Goal: Transaction & Acquisition: Subscribe to service/newsletter

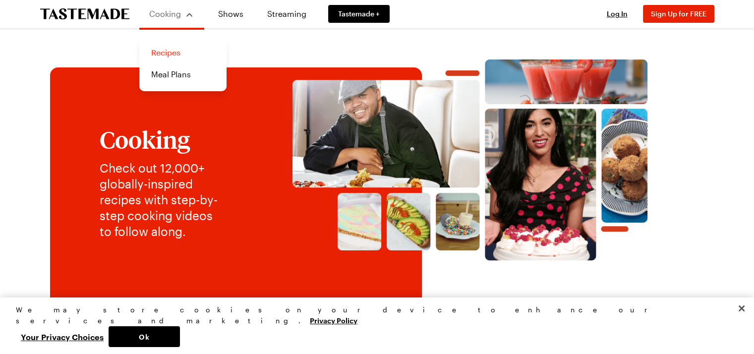
click at [171, 53] on link "Recipes" at bounding box center [182, 53] width 75 height 22
click at [741, 319] on button "Close" at bounding box center [742, 308] width 22 height 22
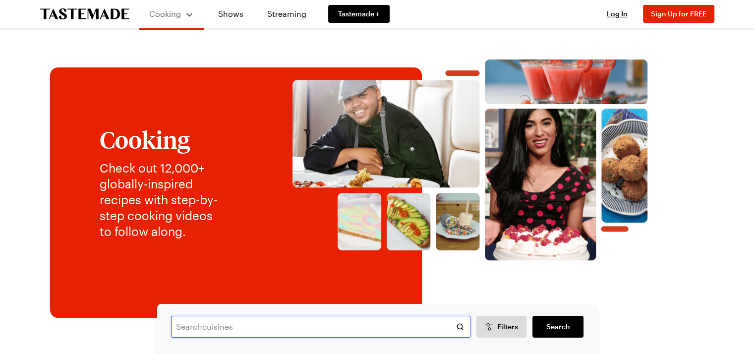
click at [190, 322] on input "text" at bounding box center [320, 327] width 299 height 22
type input "curried ginger carrot soup"
click at [555, 324] on span "Search" at bounding box center [558, 327] width 24 height 10
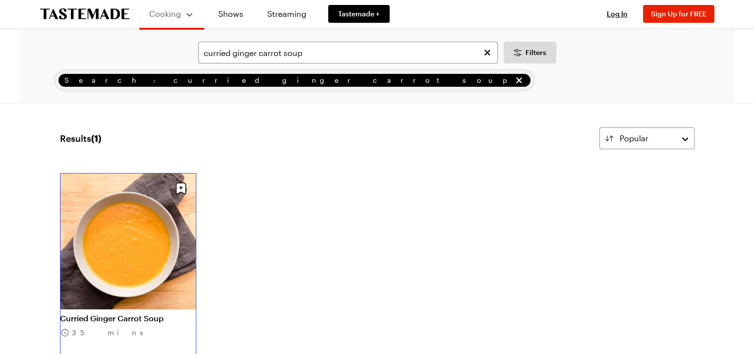
click at [120, 318] on link "Curried Ginger Carrot Soup" at bounding box center [128, 318] width 136 height 10
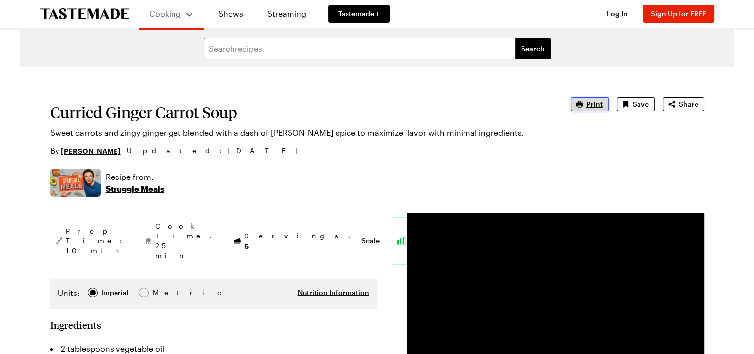
click at [591, 104] on span "Print" at bounding box center [594, 104] width 16 height 10
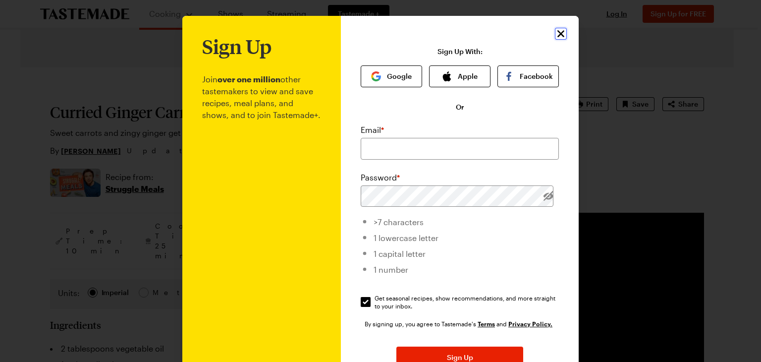
click at [557, 30] on icon "Close" at bounding box center [561, 34] width 12 height 12
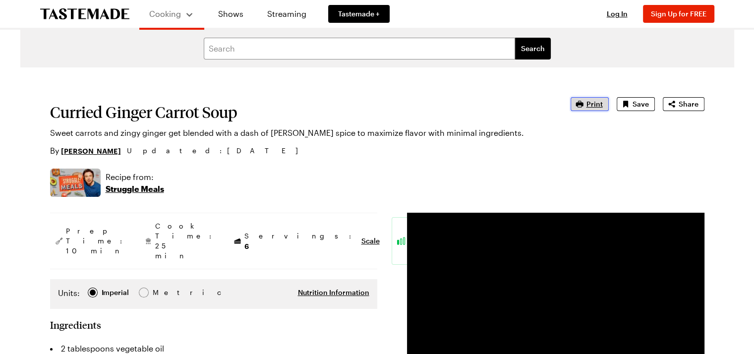
click at [592, 100] on span "Print" at bounding box center [594, 104] width 16 height 10
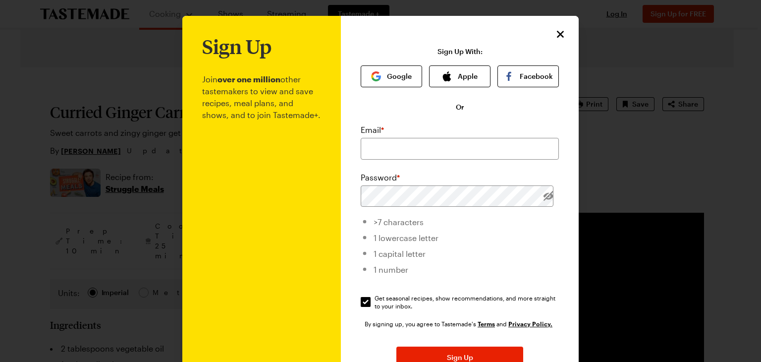
click at [365, 167] on div "Email * Password * >7 characters 1 lowercase letter 1 capital letter 1 number G…" at bounding box center [460, 217] width 198 height 186
click at [369, 150] on input "email" at bounding box center [460, 149] width 198 height 22
type input "dlombard@mindspring.com"
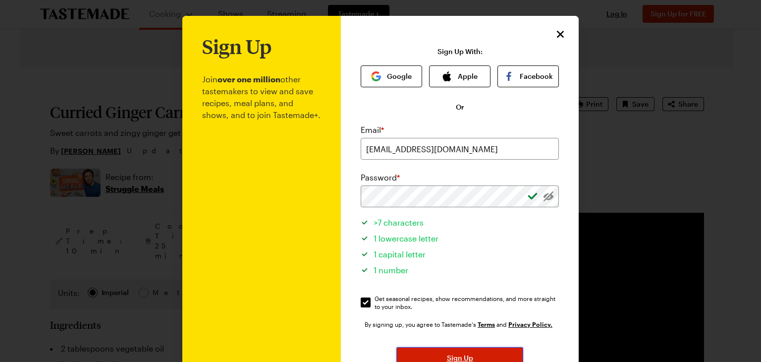
click at [462, 353] on span "Sign Up" at bounding box center [460, 358] width 26 height 10
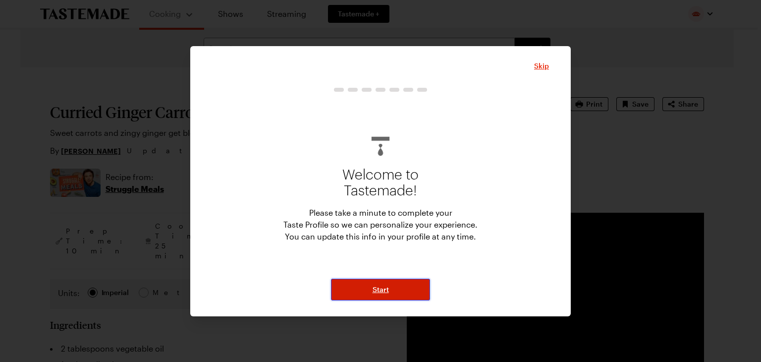
click at [379, 288] on span "Start" at bounding box center [381, 290] width 16 height 10
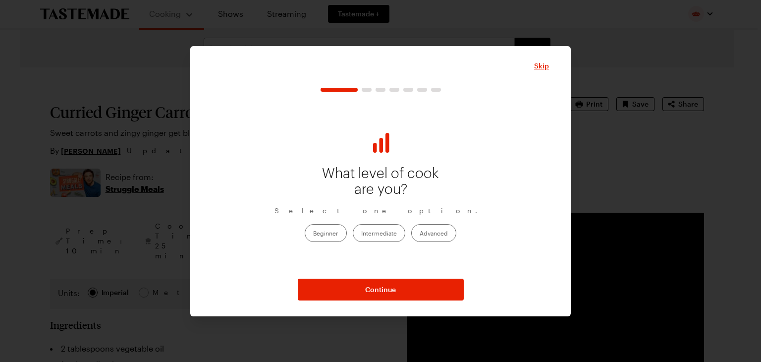
click at [431, 232] on label "Advanced" at bounding box center [433, 233] width 45 height 18
click at [420, 234] on input "Advanced" at bounding box center [420, 234] width 0 height 0
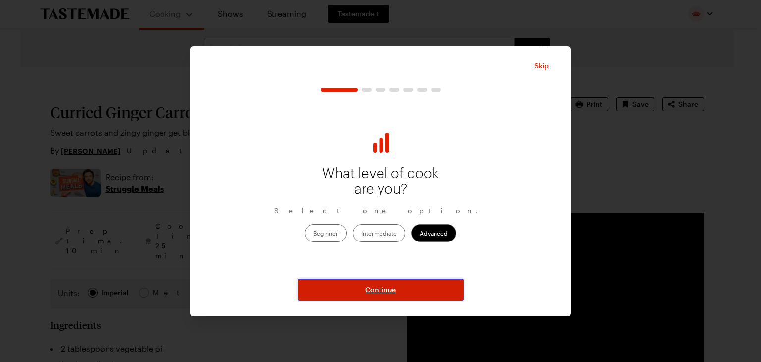
click at [371, 290] on span "Continue" at bounding box center [380, 290] width 31 height 10
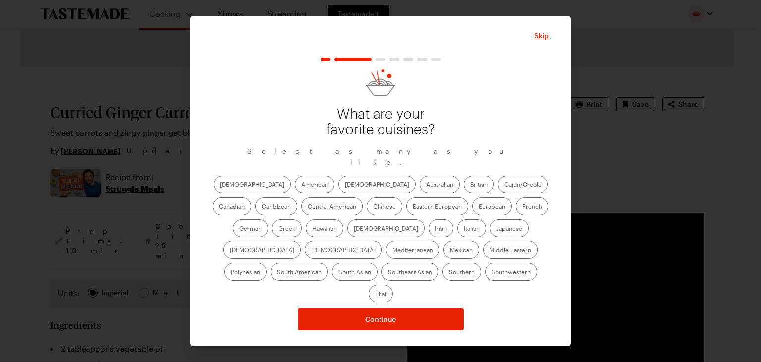
click at [367, 211] on label "Chinese" at bounding box center [385, 206] width 36 height 18
click at [373, 207] on input "Chinese" at bounding box center [373, 207] width 0 height 0
click at [516, 211] on label "French" at bounding box center [532, 206] width 33 height 18
click at [522, 207] on input "French" at bounding box center [522, 207] width 0 height 0
click at [302, 219] on label "Greek" at bounding box center [287, 228] width 30 height 18
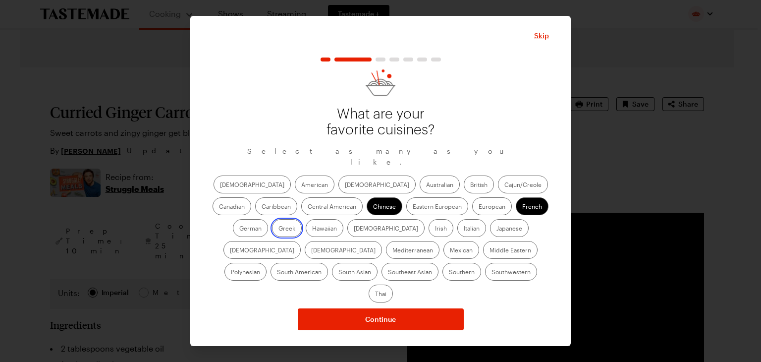
click at [279, 229] on input "Greek" at bounding box center [279, 229] width 0 height 0
click at [458, 231] on label "Italian" at bounding box center [472, 228] width 29 height 18
click at [464, 229] on input "Italian" at bounding box center [464, 229] width 0 height 0
click at [382, 241] on label "Korean" at bounding box center [343, 250] width 77 height 18
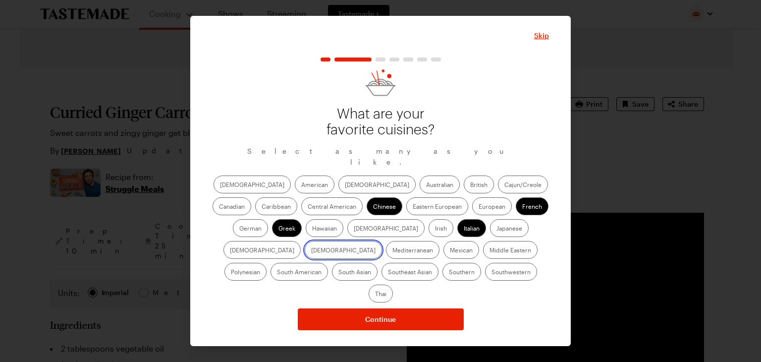
click at [311, 251] on input "Korean" at bounding box center [311, 251] width 0 height 0
click at [440, 241] on label "Mediterranean" at bounding box center [413, 250] width 54 height 18
click at [393, 251] on input "Mediterranean" at bounding box center [393, 251] width 0 height 0
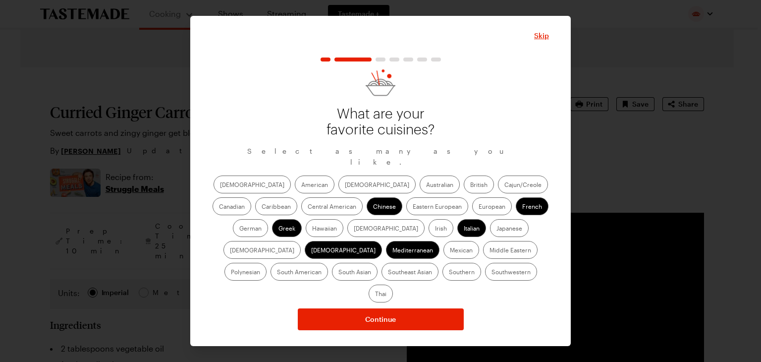
click at [393, 285] on label "Thai" at bounding box center [381, 294] width 24 height 18
click at [375, 294] on input "Thai" at bounding box center [375, 294] width 0 height 0
click at [485, 275] on label "Southwestern" at bounding box center [511, 272] width 52 height 18
click at [492, 273] on input "Southwestern" at bounding box center [492, 273] width 0 height 0
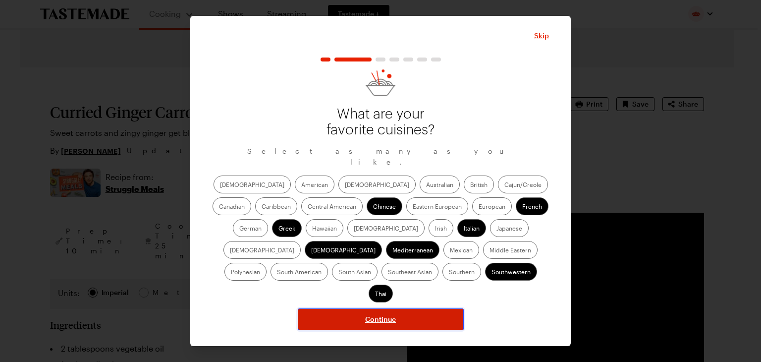
click at [380, 314] on span "Continue" at bounding box center [380, 319] width 31 height 10
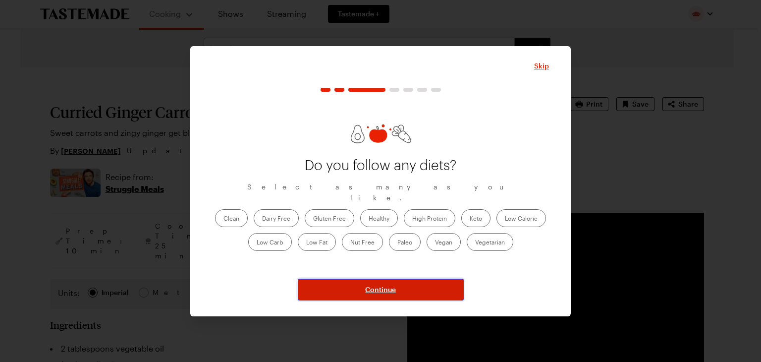
click at [375, 286] on span "Continue" at bounding box center [380, 290] width 31 height 10
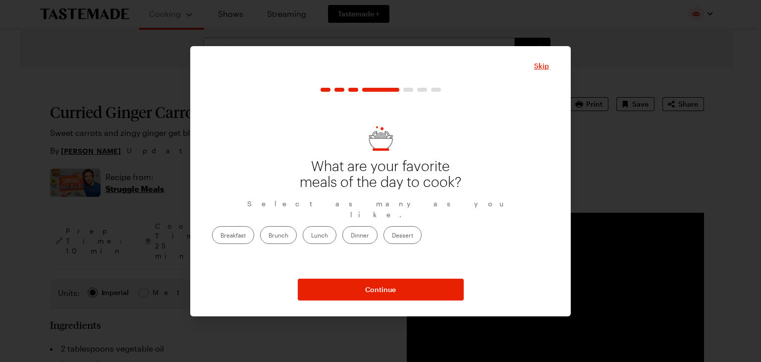
click at [378, 229] on label "Dinner" at bounding box center [360, 235] width 35 height 18
click at [351, 236] on input "Dinner" at bounding box center [351, 236] width 0 height 0
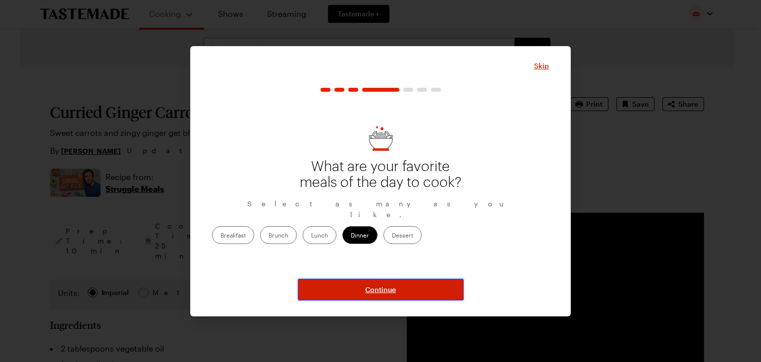
click at [384, 288] on span "Continue" at bounding box center [380, 290] width 31 height 10
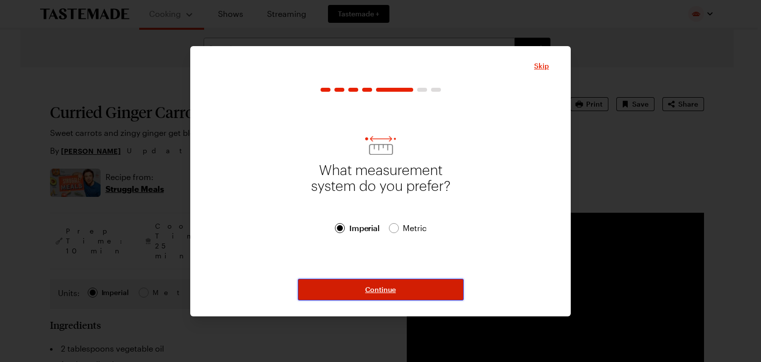
click at [383, 288] on span "Continue" at bounding box center [380, 290] width 31 height 10
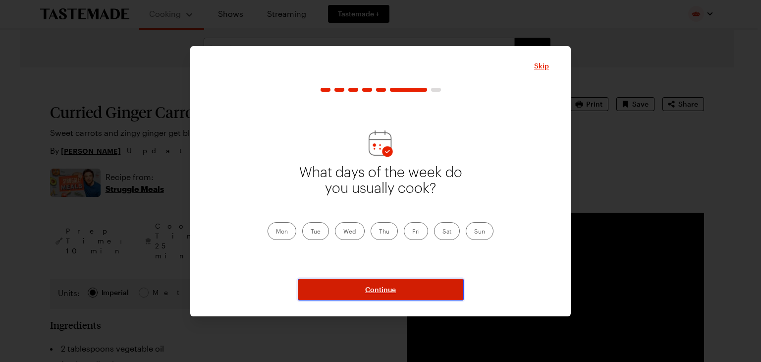
click at [383, 288] on span "Continue" at bounding box center [380, 290] width 31 height 10
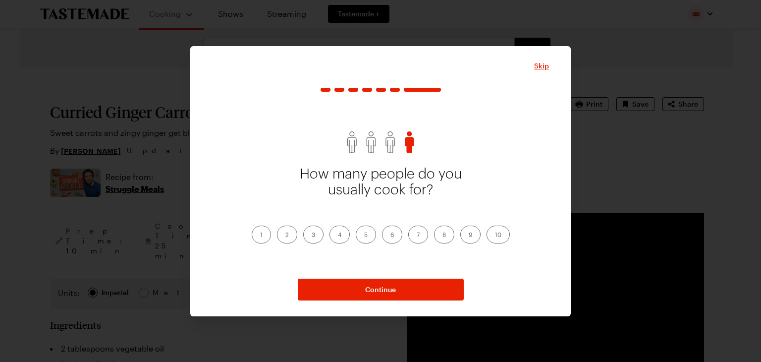
click at [338, 233] on label "4" at bounding box center [340, 235] width 20 height 18
click at [338, 235] on input "4" at bounding box center [338, 235] width 0 height 0
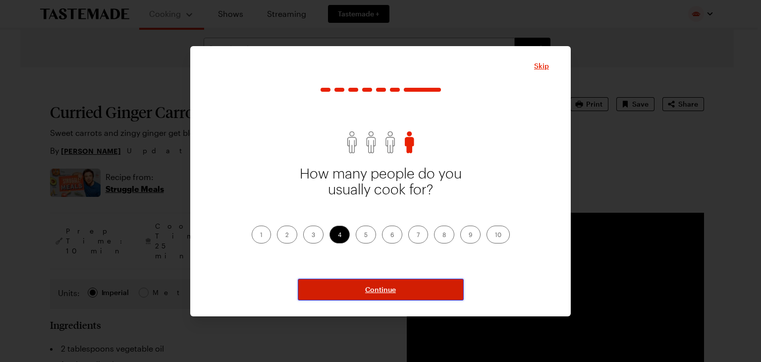
click at [375, 288] on span "Continue" at bounding box center [380, 290] width 31 height 10
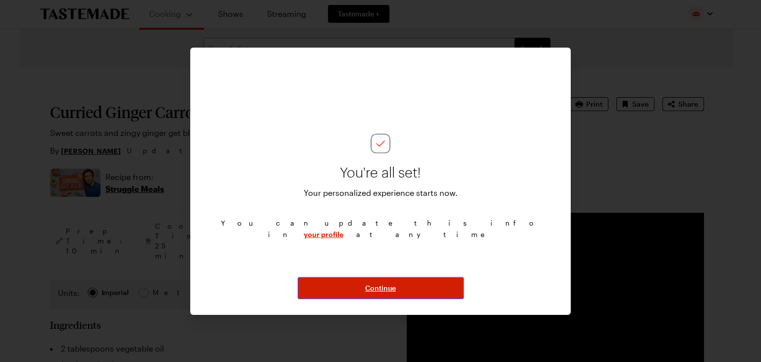
click at [374, 288] on span "Continue" at bounding box center [380, 288] width 31 height 10
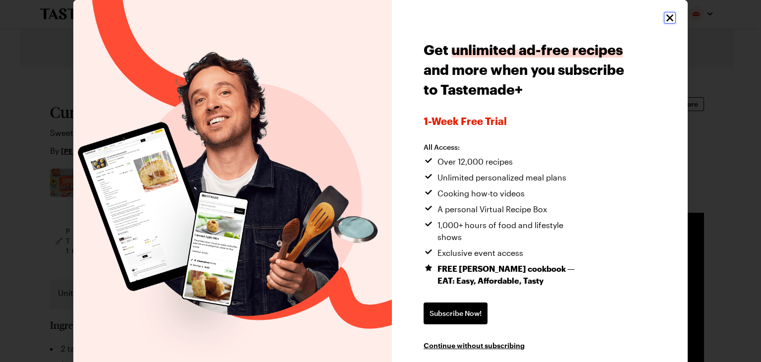
click at [664, 19] on icon "Close" at bounding box center [670, 18] width 12 height 12
type textarea "x"
